Goal: Information Seeking & Learning: Understand process/instructions

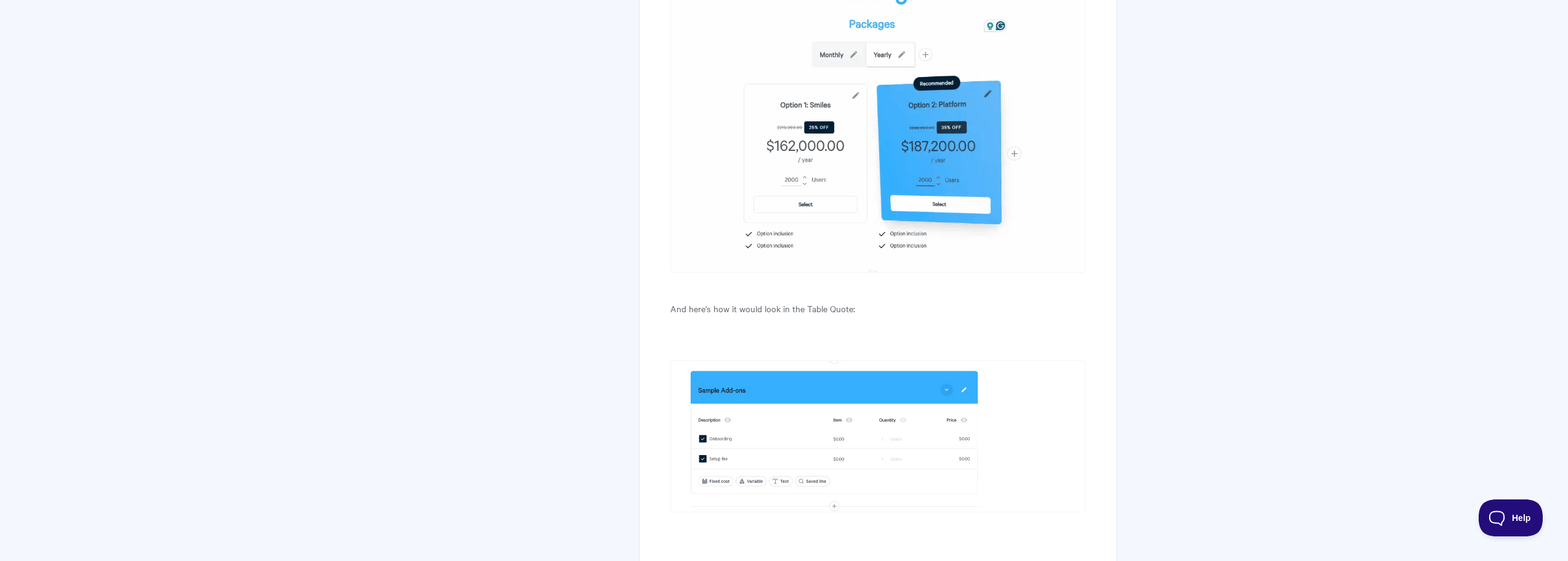
scroll to position [9692, 0]
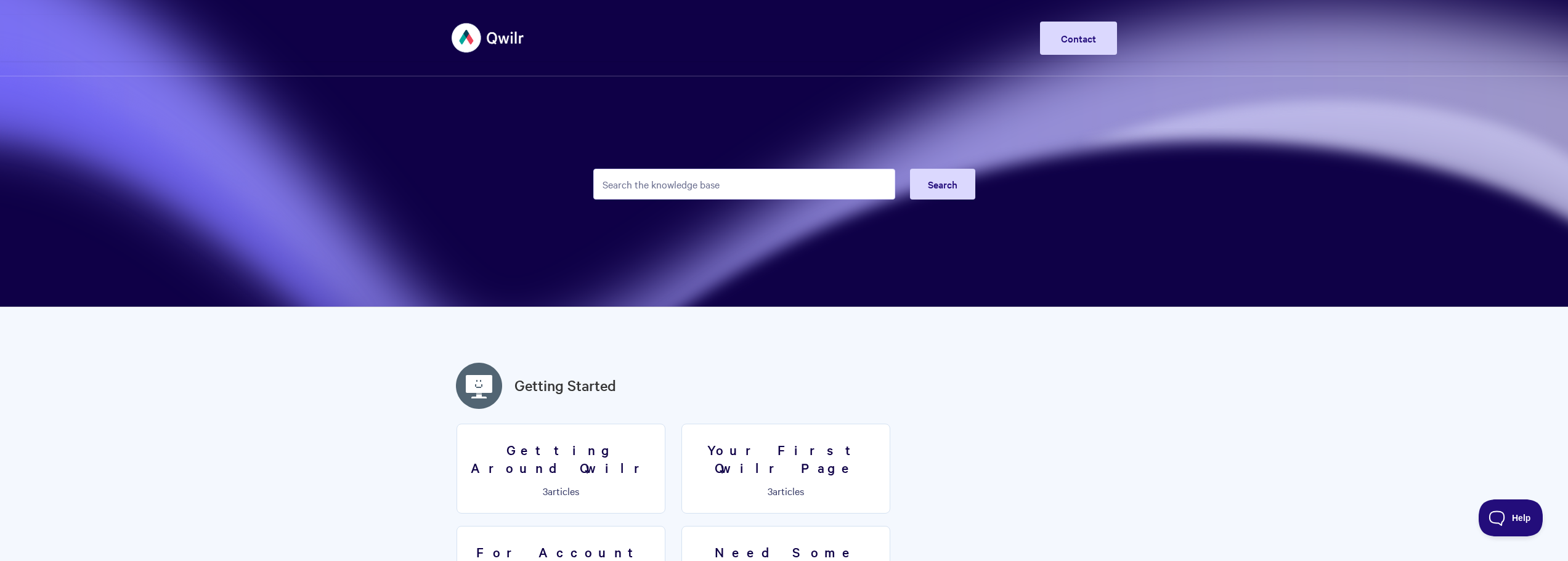
click at [704, 185] on input "Search the knowledge base" at bounding box center [744, 184] width 302 height 31
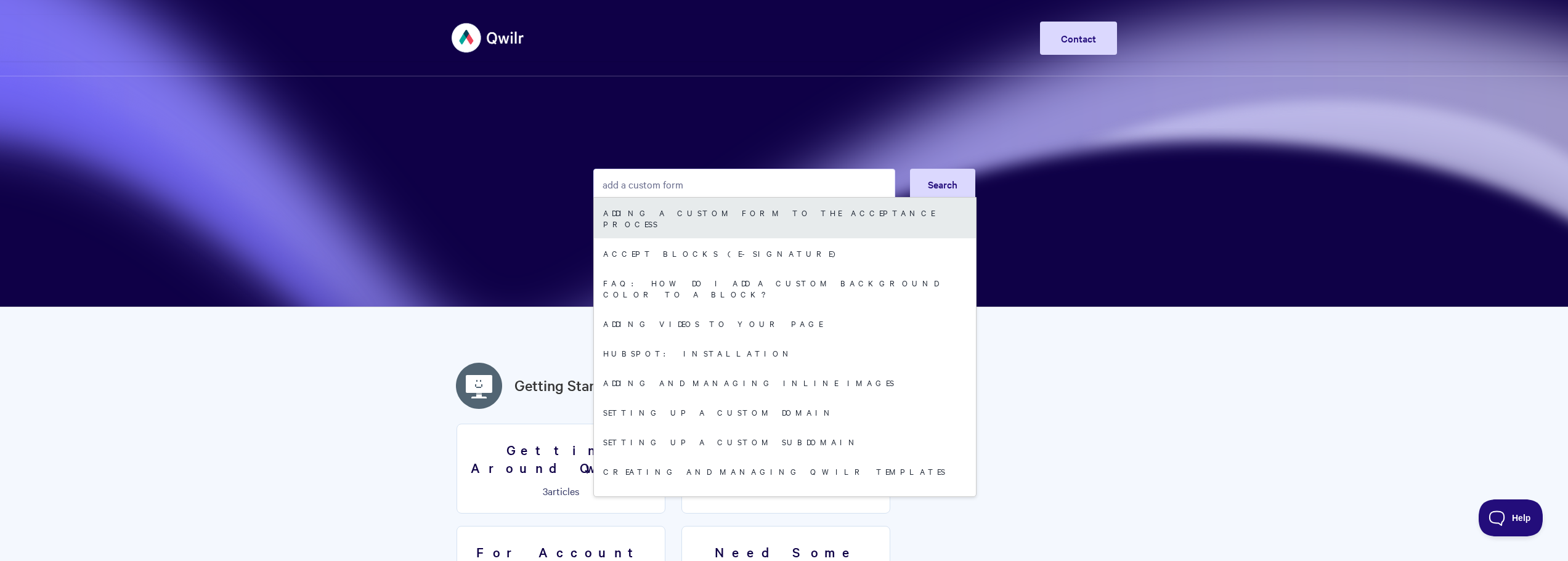
type input "add a custom form"
click at [705, 204] on link "Adding a custom form to the acceptance process" at bounding box center [785, 218] width 382 height 41
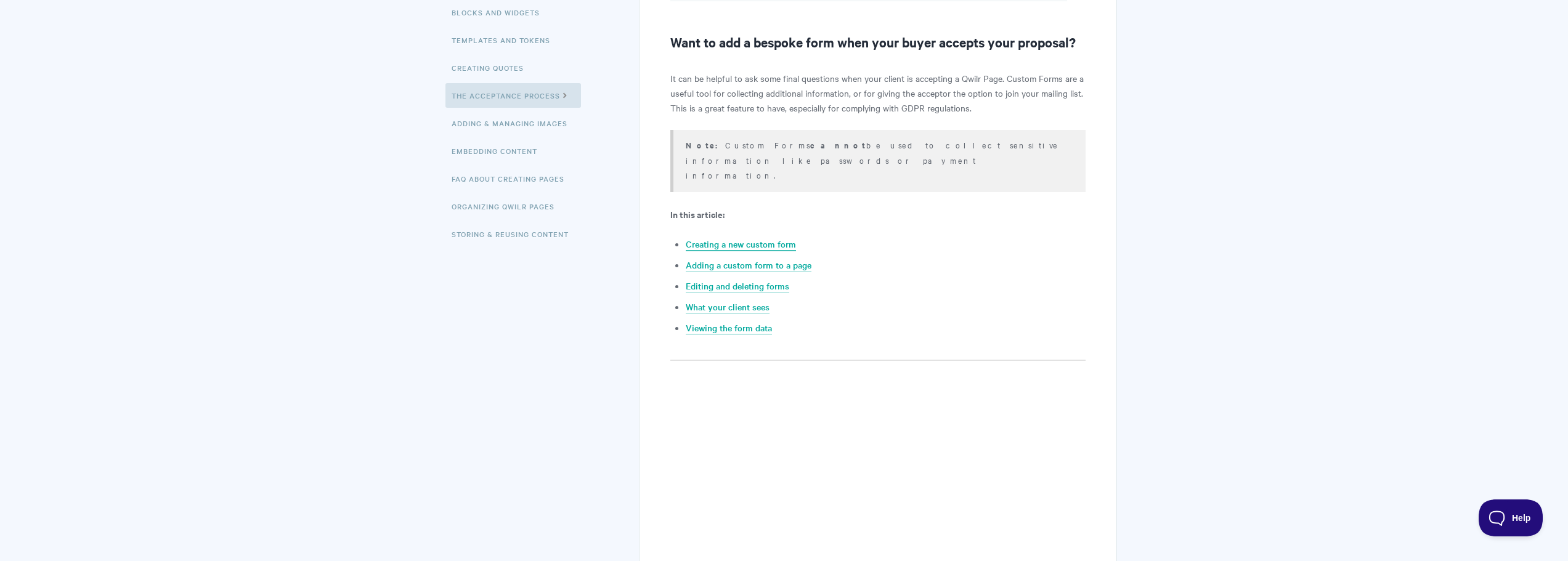
click at [737, 238] on link "Creating a new custom form" at bounding box center [740, 245] width 111 height 14
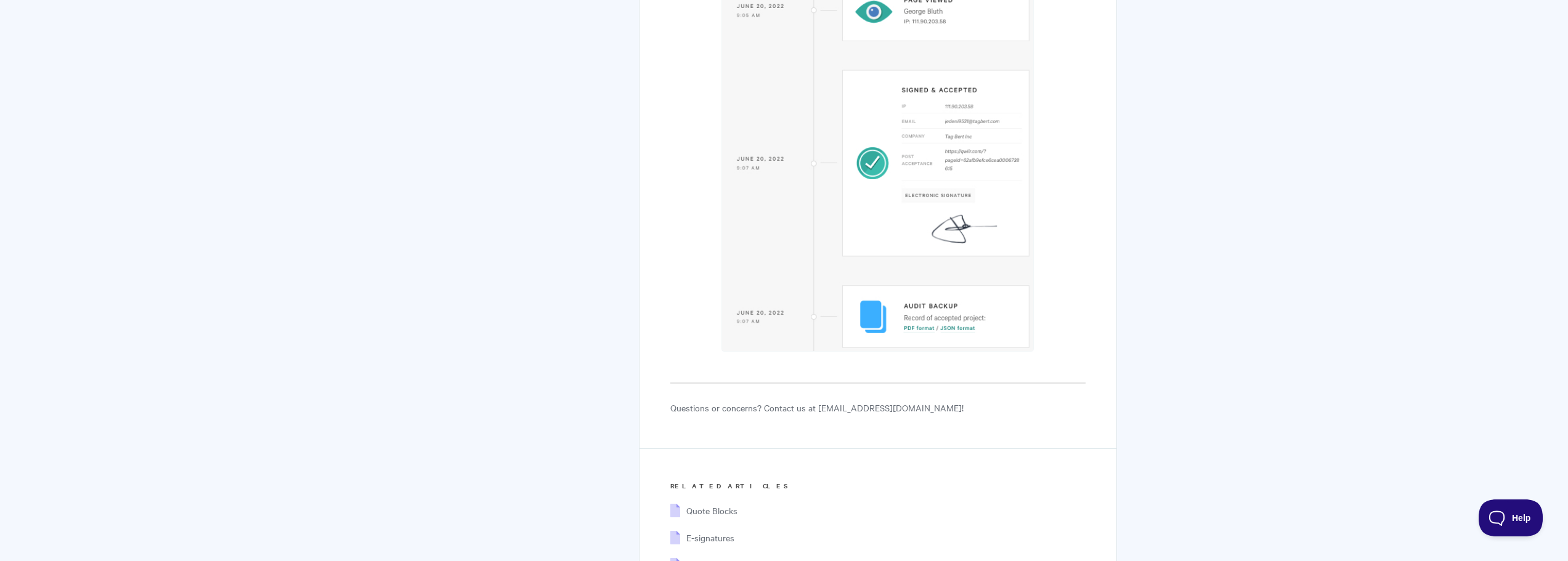
scroll to position [6611, 0]
